Goal: Task Accomplishment & Management: Use online tool/utility

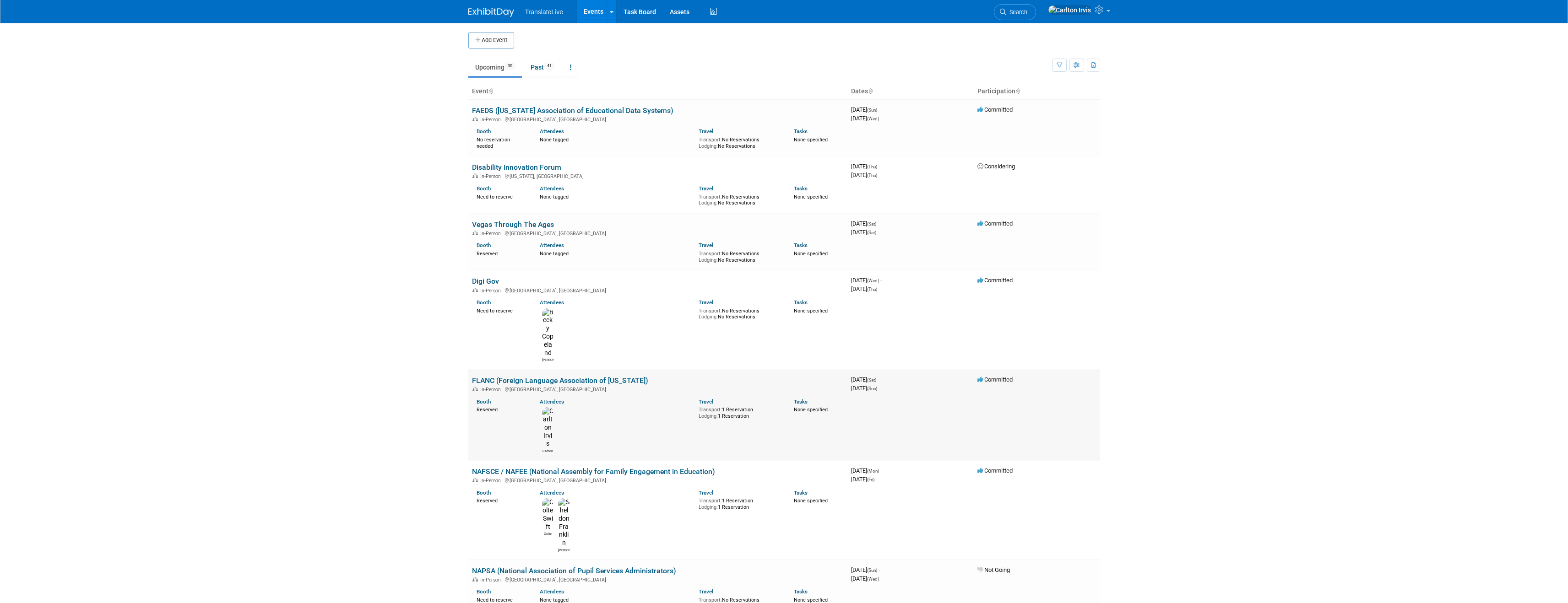
click at [517, 377] on link "FLANC (Foreign Language Association of [US_STATE])" at bounding box center [560, 381] width 176 height 9
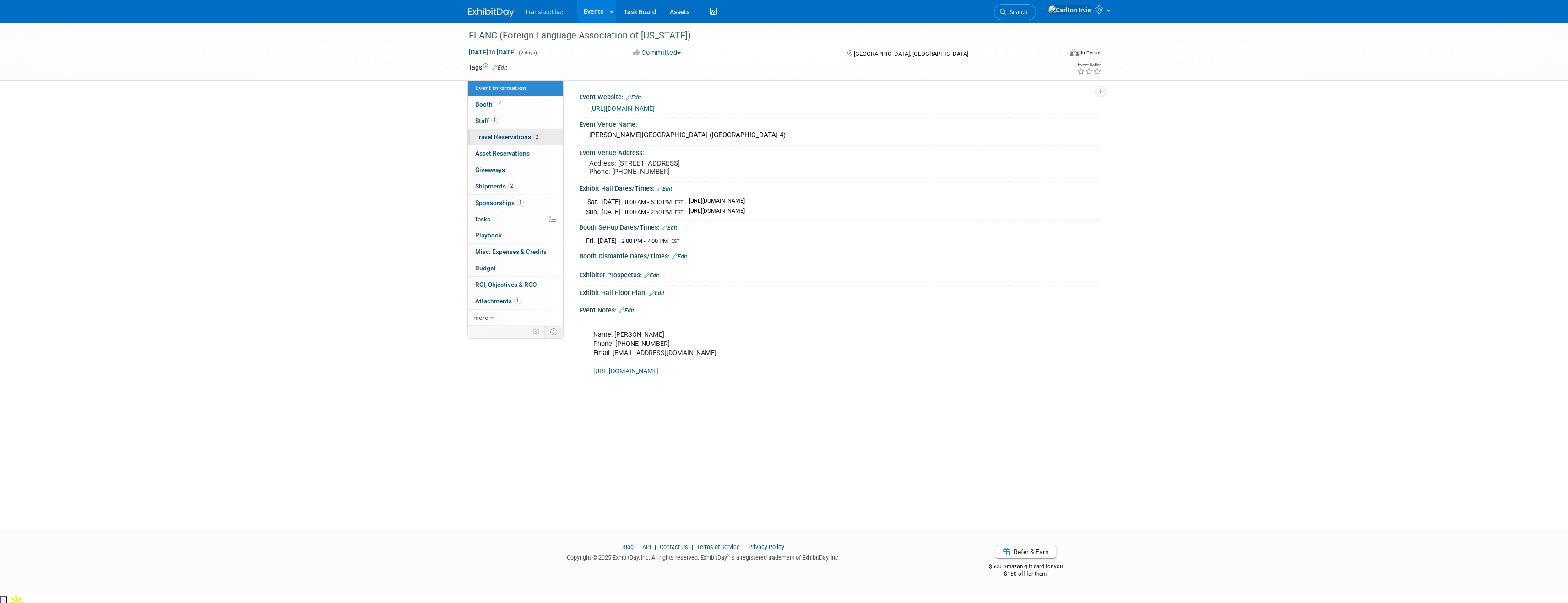
click at [499, 138] on span "Travel Reservations 2" at bounding box center [507, 136] width 65 height 7
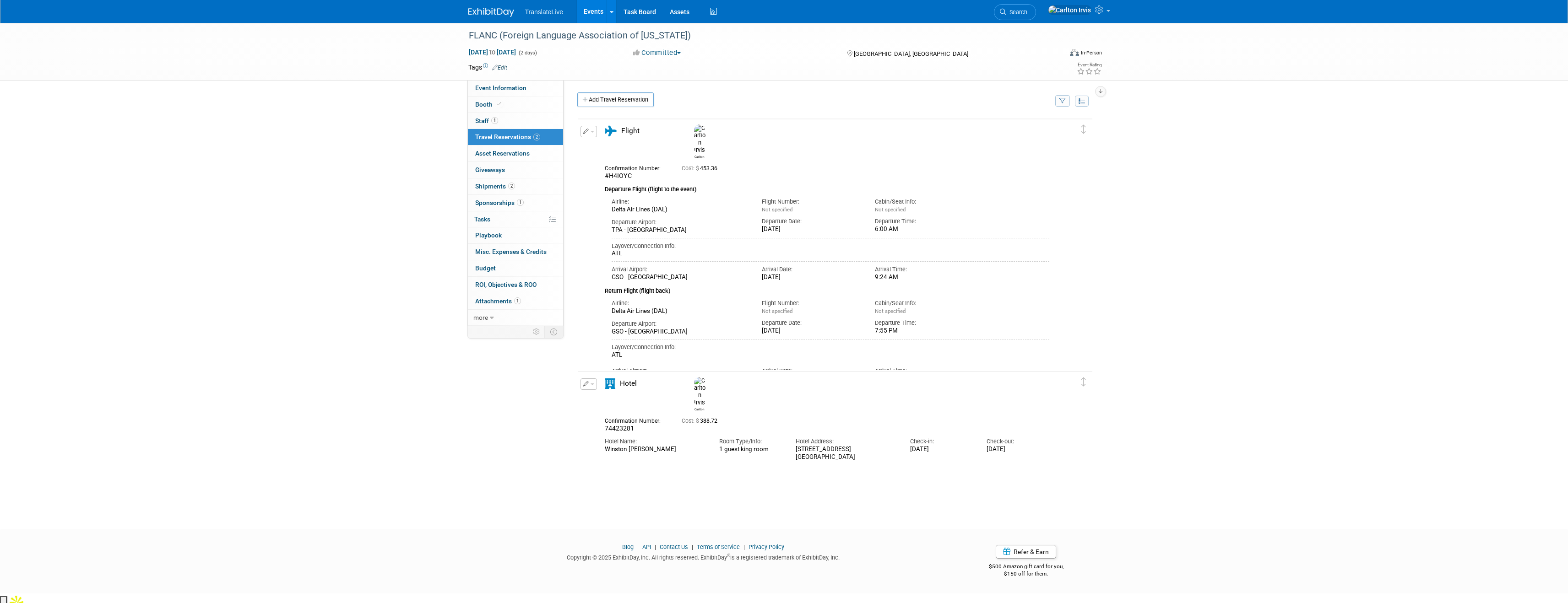
click at [622, 446] on div "Winston-[PERSON_NAME]" at bounding box center [655, 450] width 101 height 8
copy div "Winston-[PERSON_NAME]"
